Goal: Register for event/course

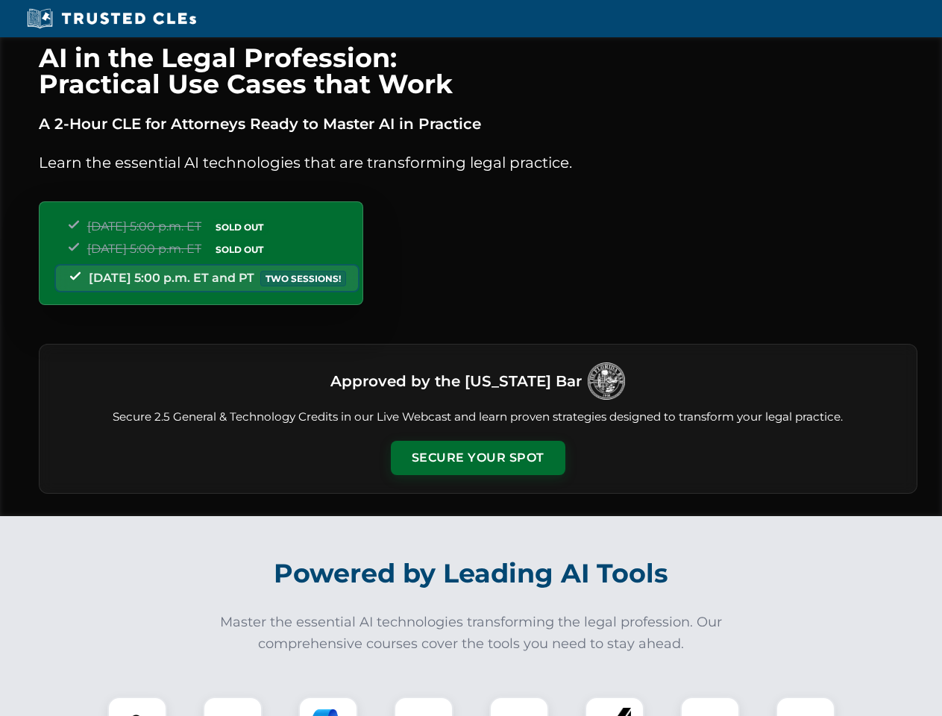
click at [477, 458] on button "Secure Your Spot" at bounding box center [478, 458] width 175 height 34
click at [137, 706] on img at bounding box center [137, 726] width 43 height 43
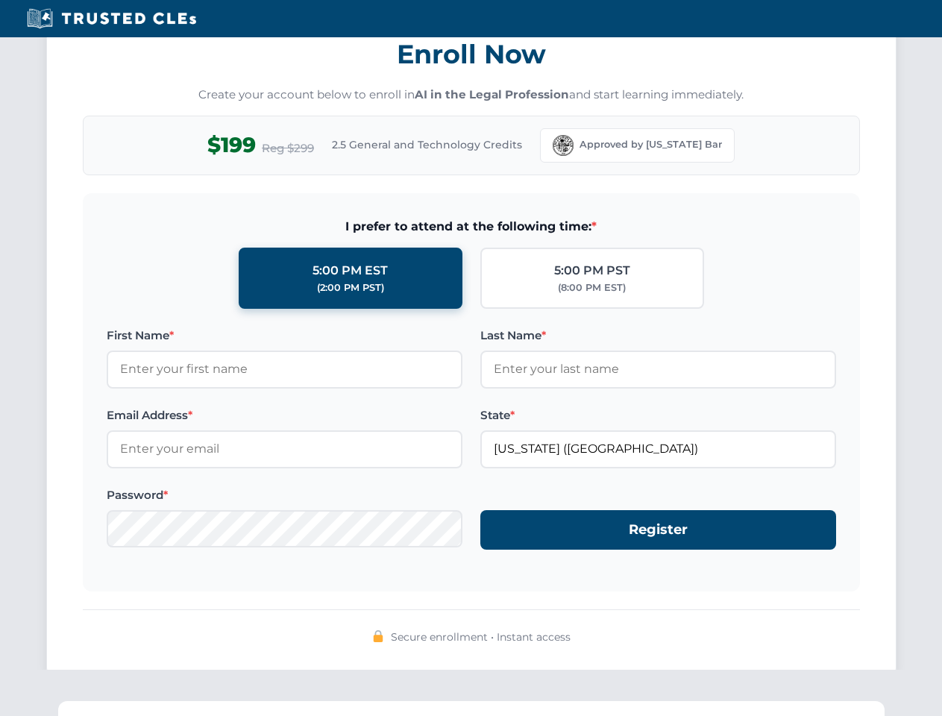
scroll to position [1464, 0]
